Goal: Information Seeking & Learning: Learn about a topic

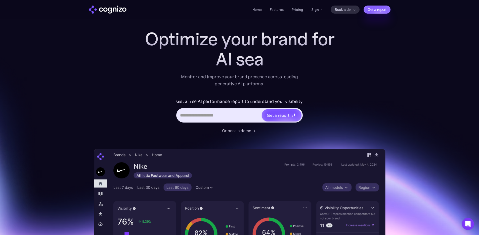
scroll to position [127, 0]
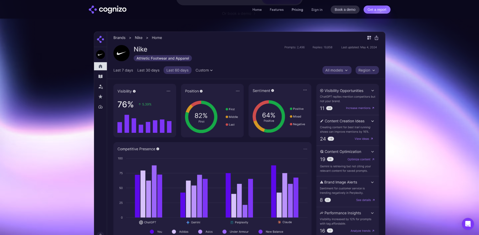
click at [296, 11] on link "Pricing" at bounding box center [297, 9] width 12 height 5
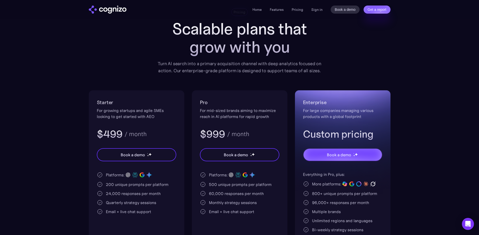
scroll to position [33, 0]
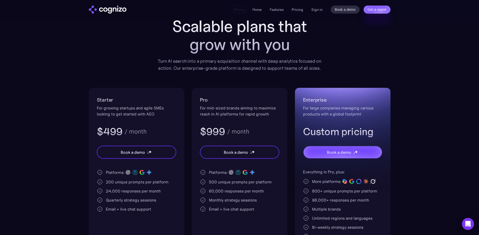
drag, startPoint x: 106, startPoint y: 130, endPoint x: 122, endPoint y: 130, distance: 15.8
click at [122, 130] on div "$499 / month" at bounding box center [136, 131] width 79 height 13
click at [121, 129] on h3 "$499" at bounding box center [110, 131] width 26 height 13
click at [61, 121] on section "Pricing Scalable plans that grow with you Turn AI search into a primary acquisi…" at bounding box center [239, 139] width 479 height 266
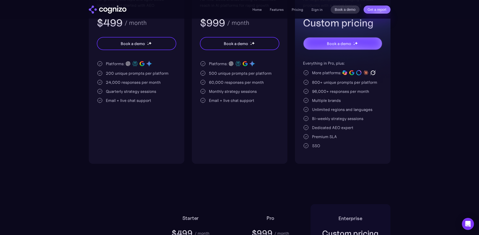
scroll to position [0, 0]
